Goal: Task Accomplishment & Management: Complete application form

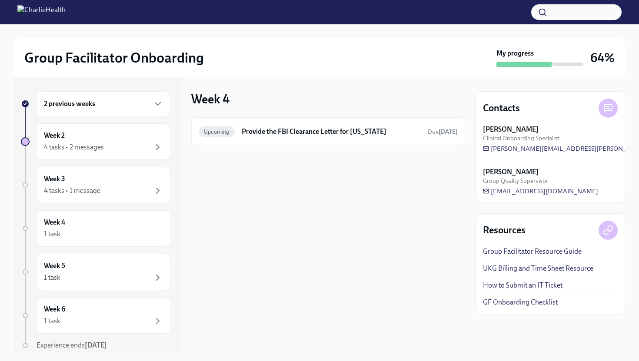
scroll to position [33, 0]
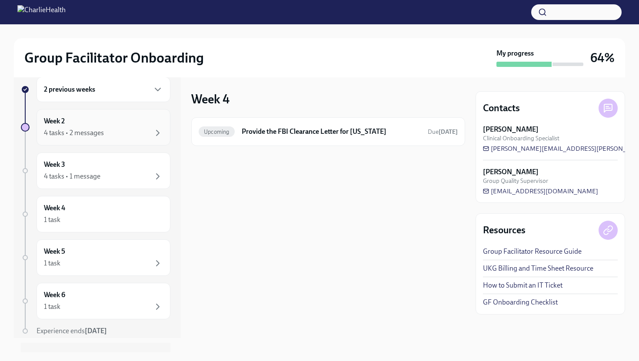
click at [69, 131] on div "4 tasks • 2 messages" at bounding box center [74, 133] width 60 height 10
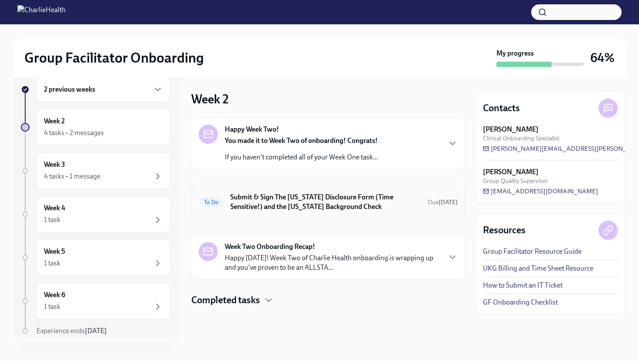
click at [243, 200] on h6 "Submit & Sign The Utah Disclosure Form (Time Sensitive!) and the Louisiana Back…" at bounding box center [325, 202] width 190 height 19
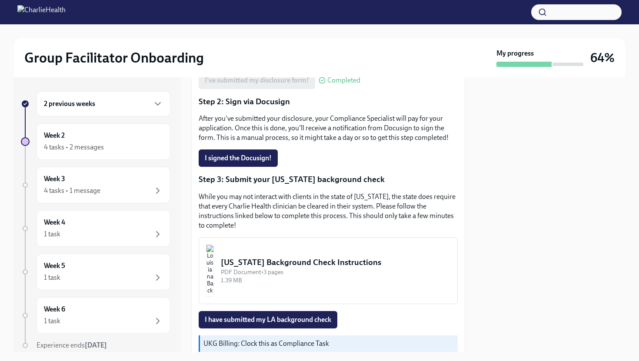
scroll to position [198, 0]
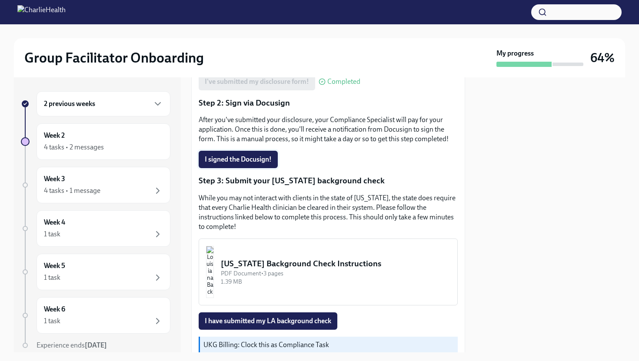
click at [235, 156] on span "I signed the Docusign!" at bounding box center [238, 159] width 67 height 9
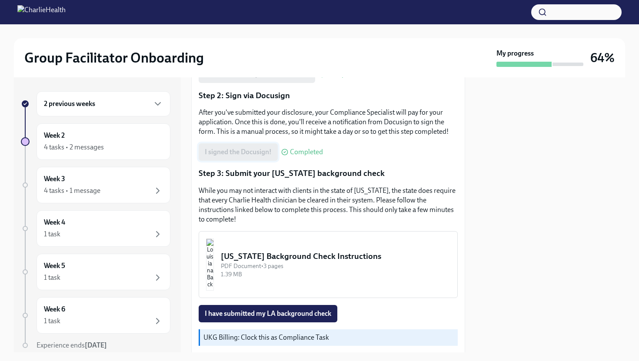
scroll to position [206, 0]
click at [214, 246] on img "button" at bounding box center [210, 264] width 8 height 52
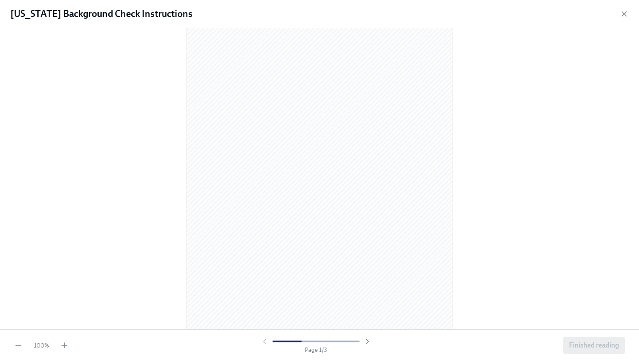
scroll to position [11, 0]
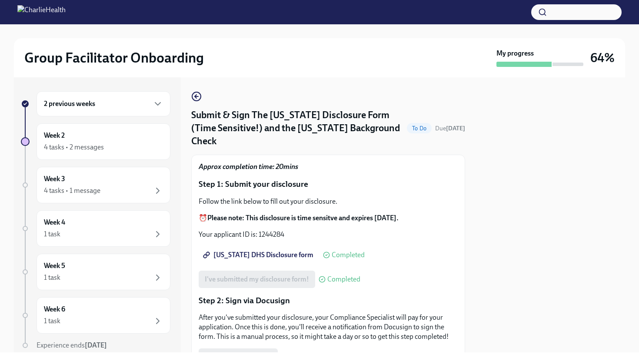
scroll to position [211, 0]
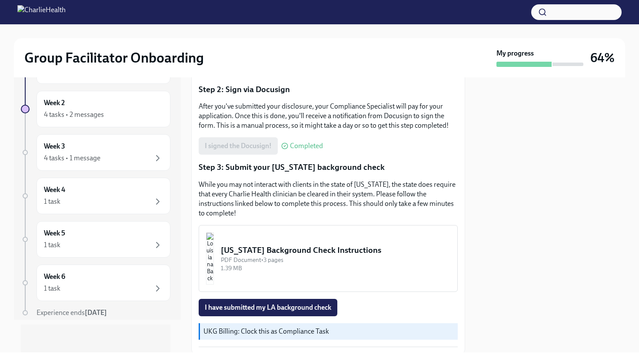
click at [214, 256] on img "button" at bounding box center [210, 259] width 8 height 52
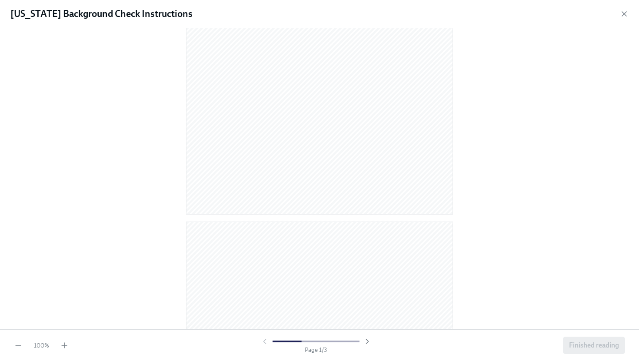
scroll to position [762, 0]
click at [579, 346] on span "Finished reading" at bounding box center [594, 345] width 50 height 9
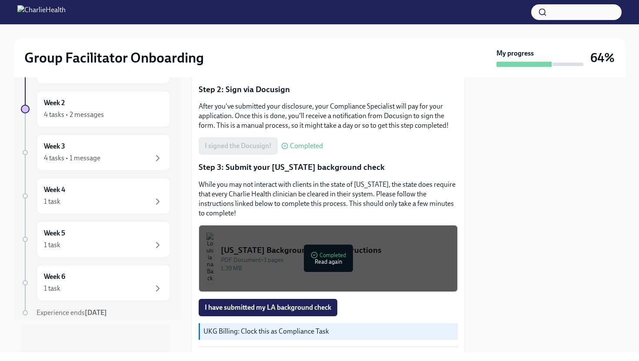
scroll to position [235, 0]
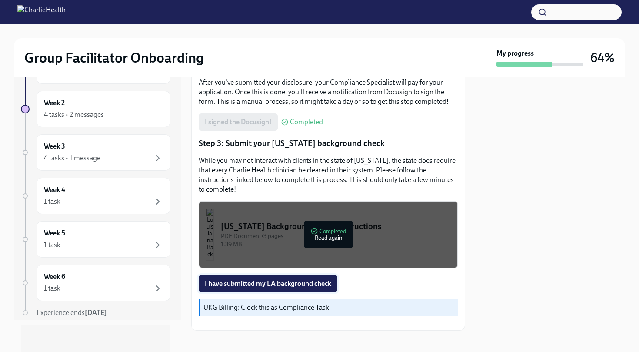
click at [269, 279] on span "I have submitted my LA background check" at bounding box center [268, 283] width 126 height 9
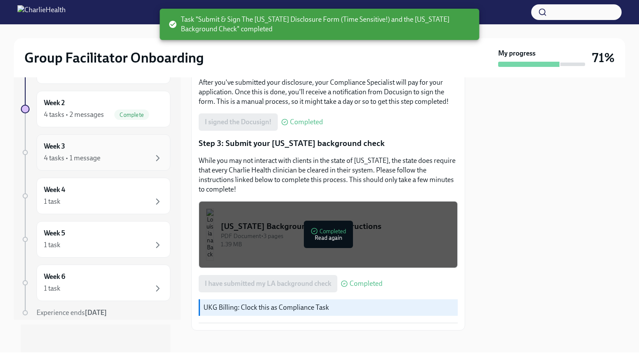
click at [114, 153] on div "4 tasks • 1 message" at bounding box center [103, 158] width 119 height 10
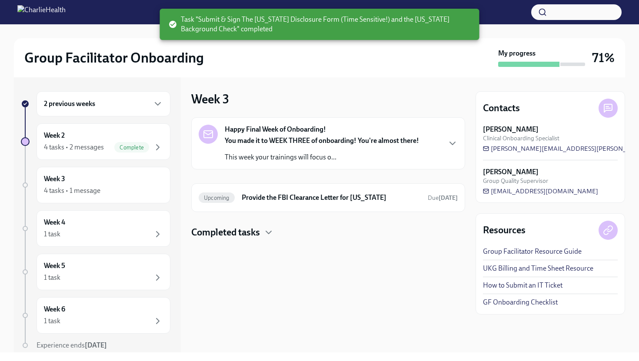
click at [259, 153] on p "This week your trainings will focus o..." at bounding box center [322, 158] width 194 height 10
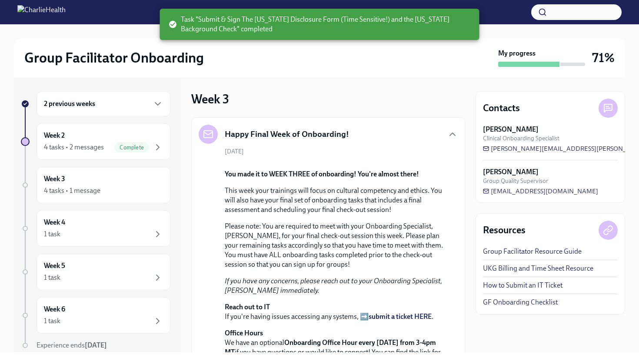
scroll to position [242, 0]
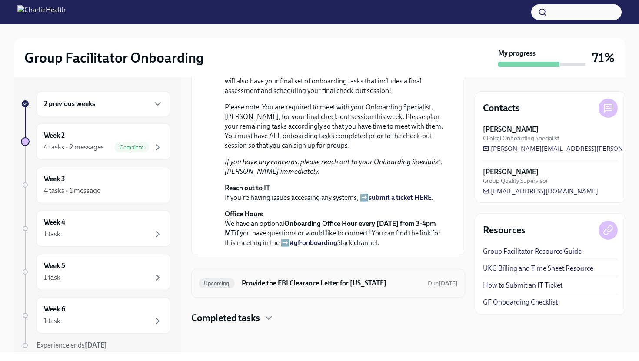
click at [255, 285] on h6 "Provide the FBI Clearance Letter for [US_STATE]" at bounding box center [331, 284] width 179 height 10
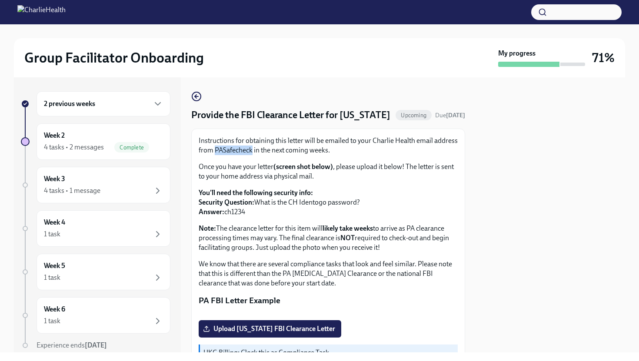
drag, startPoint x: 214, startPoint y: 162, endPoint x: 251, endPoint y: 164, distance: 37.0
click at [251, 155] on p "Instructions for obtaining this letter will be emailed to your Charlie Health e…" at bounding box center [328, 145] width 259 height 19
copy p "PASafecheck"
